Goal: Find specific page/section

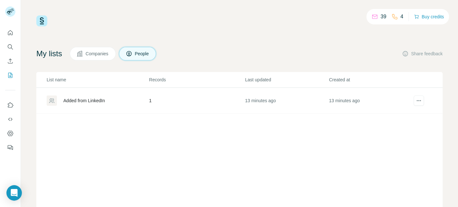
click at [91, 98] on div "Added from LinkedIn" at bounding box center [83, 100] width 41 height 6
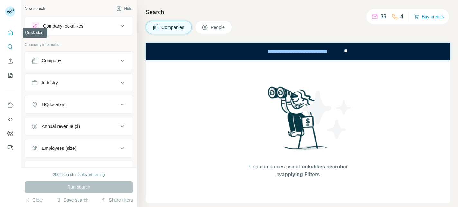
click at [10, 31] on icon "Quick start" at bounding box center [10, 32] width 5 height 5
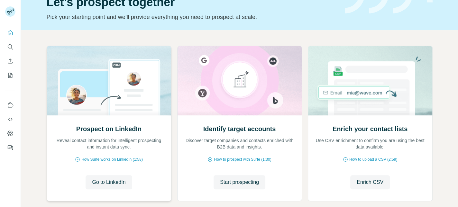
scroll to position [69, 0]
